Goal: Information Seeking & Learning: Learn about a topic

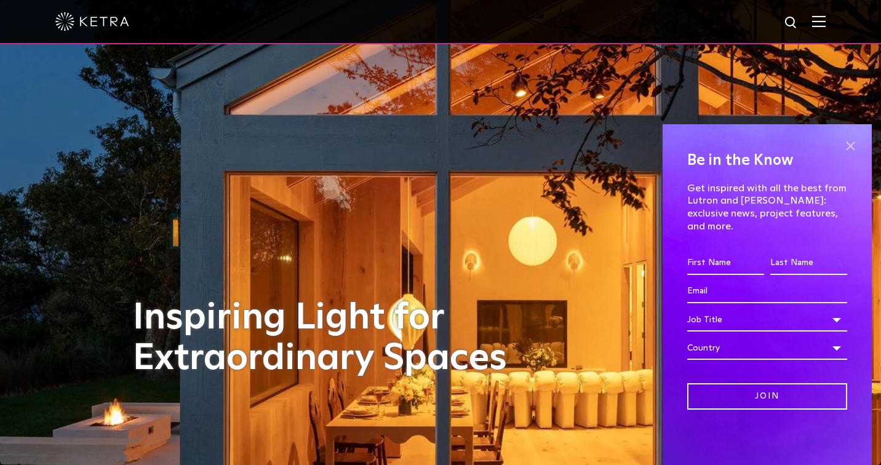
click at [849, 155] on span at bounding box center [850, 146] width 18 height 18
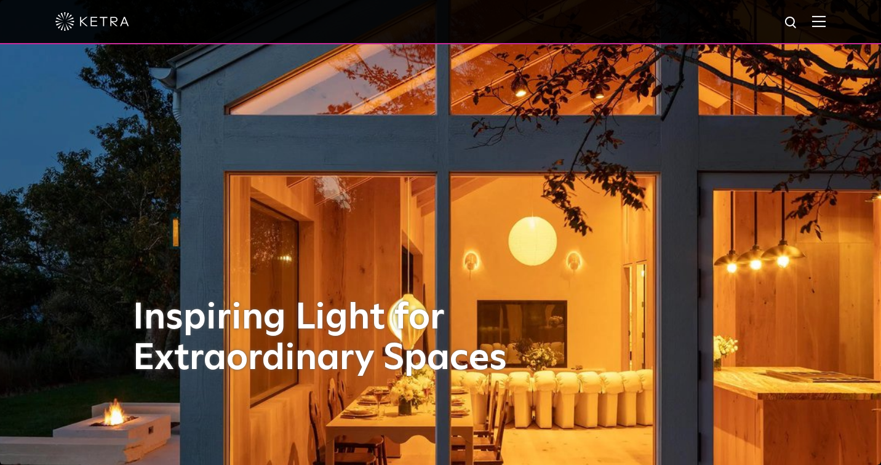
click at [823, 20] on img at bounding box center [819, 21] width 14 height 12
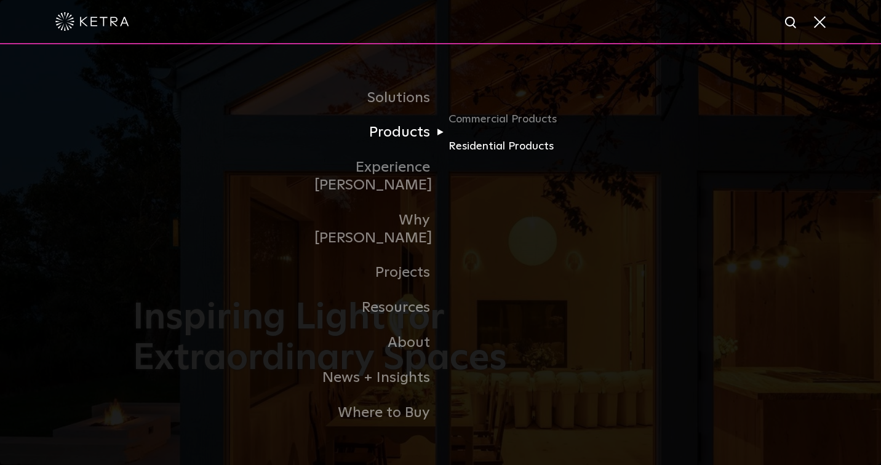
click at [468, 155] on link "Residential Products" at bounding box center [508, 146] width 118 height 18
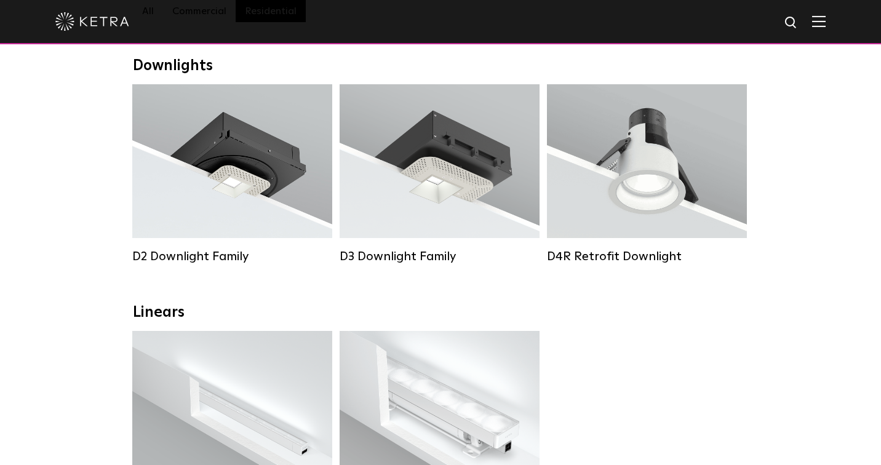
scroll to position [184, 0]
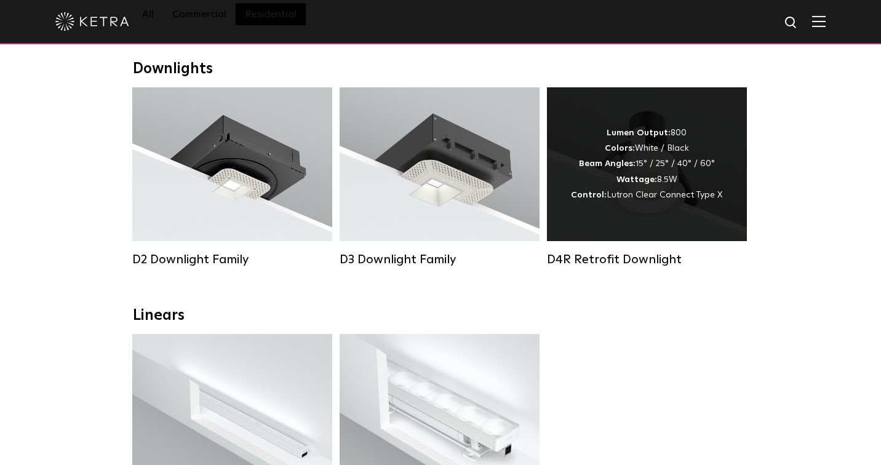
click at [671, 258] on div "D4R Retrofit Downlight" at bounding box center [647, 259] width 200 height 15
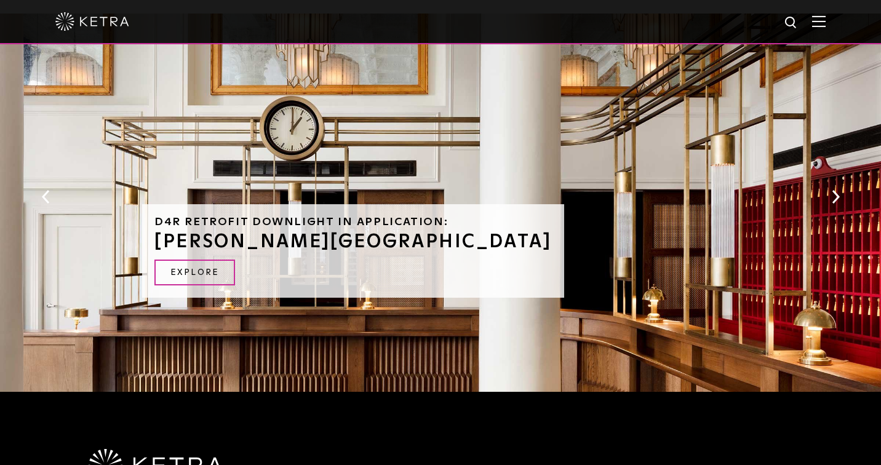
scroll to position [700, 0]
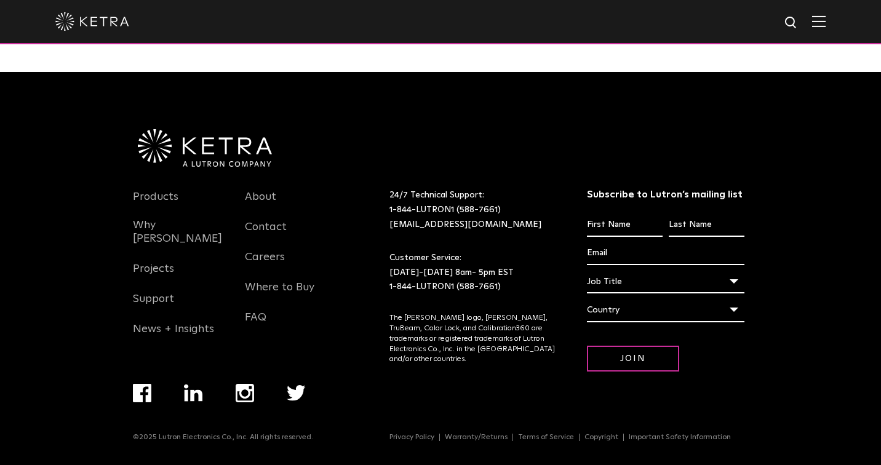
scroll to position [1999, 0]
click at [267, 196] on link "About" at bounding box center [260, 204] width 31 height 28
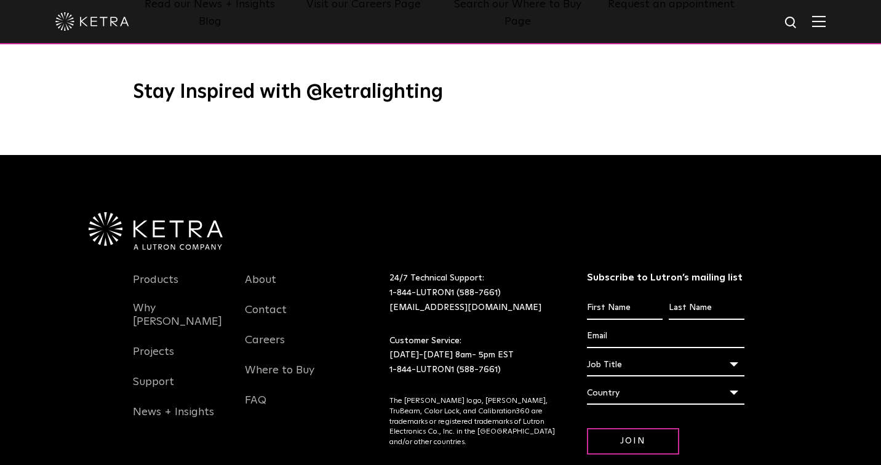
scroll to position [1535, 0]
